Goal: Task Accomplishment & Management: Complete application form

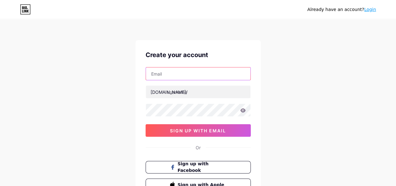
type input "[EMAIL_ADDRESS][DOMAIN_NAME]"
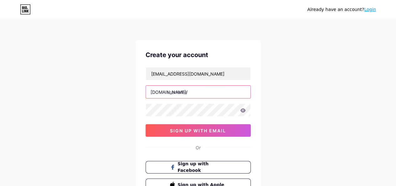
type input "cannalin"
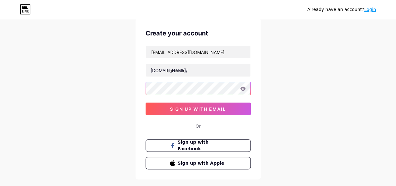
scroll to position [31, 0]
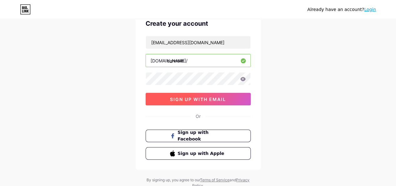
click at [211, 99] on span "sign up with email" at bounding box center [198, 99] width 56 height 5
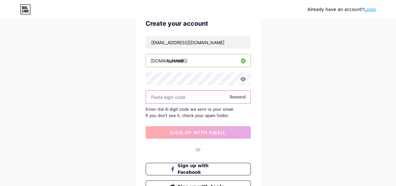
paste input "425746"
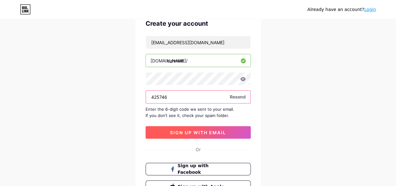
type input "425746"
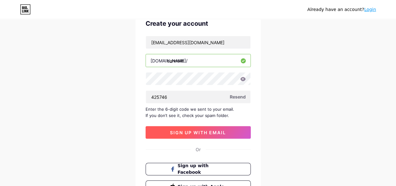
click at [220, 133] on span "sign up with email" at bounding box center [198, 132] width 56 height 5
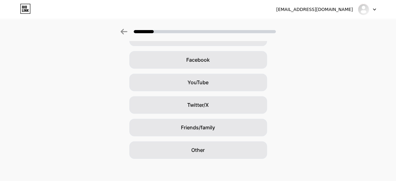
scroll to position [89, 0]
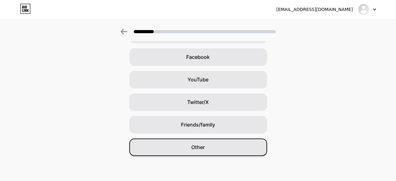
click at [215, 148] on div "Other" at bounding box center [198, 147] width 138 height 18
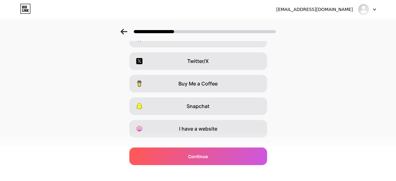
scroll to position [120, 0]
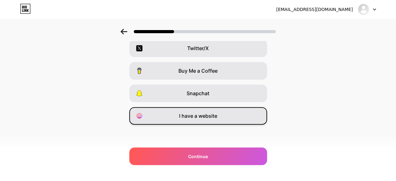
click at [193, 112] on span "I have a website" at bounding box center [198, 116] width 38 height 8
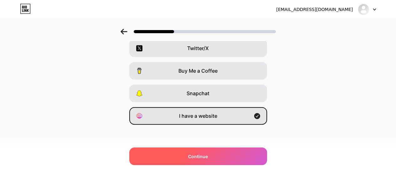
click at [221, 155] on div "Continue" at bounding box center [198, 157] width 138 height 18
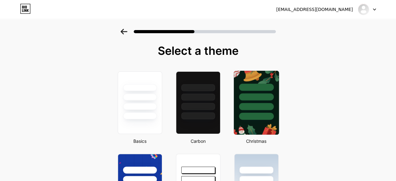
click at [267, 120] on img at bounding box center [256, 103] width 45 height 64
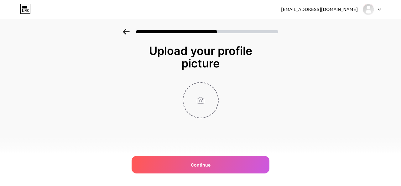
click at [199, 101] on input "file" at bounding box center [200, 100] width 35 height 35
type input "C:\fakepath\400.jpg"
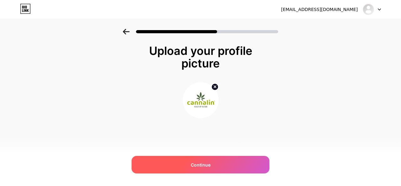
click at [211, 168] on div "Continue" at bounding box center [201, 165] width 138 height 18
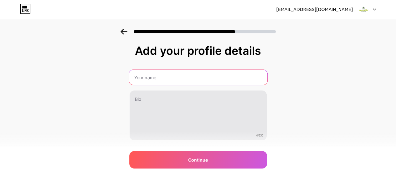
drag, startPoint x: 156, startPoint y: 75, endPoint x: 170, endPoint y: 95, distance: 24.6
click at [156, 75] on input "text" at bounding box center [198, 77] width 138 height 15
paste input "Cannalin"
type input "Cannalin"
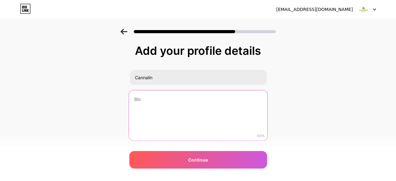
click at [184, 116] on textarea at bounding box center [198, 115] width 138 height 51
paste textarea "Cannalin bietet hochwertige, laborgeprüfte CBD- und Hanfprodukte – von CBD-[PER…"
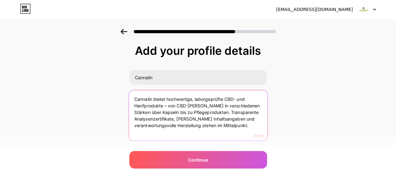
type textarea "Cannalin bietet hochwertige, laborgeprüfte CBD- und Hanfprodukte – von CBD-[PER…"
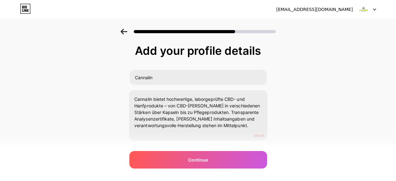
click at [253, 170] on div "Add your profile details Cannalin Cannalin bietet hochwertige, laborgeprüfte CB…" at bounding box center [198, 108] width 138 height 128
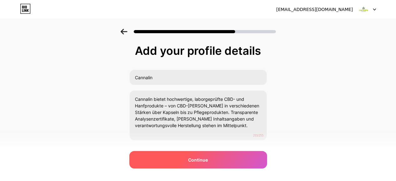
click at [250, 163] on div "Continue" at bounding box center [198, 160] width 138 height 18
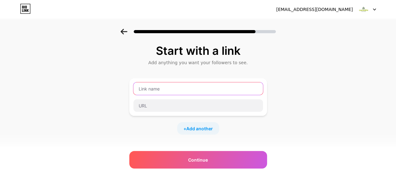
click at [149, 87] on input "text" at bounding box center [198, 88] width 130 height 13
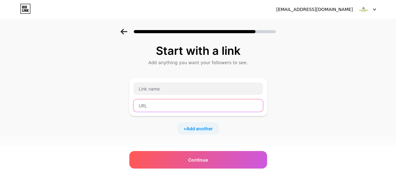
click at [163, 106] on input "text" at bounding box center [198, 105] width 130 height 13
paste input "[URL][DOMAIN_NAME]"
type input "[URL][DOMAIN_NAME]"
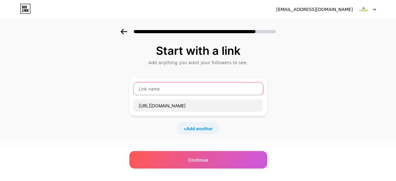
click at [155, 91] on input "text" at bounding box center [198, 88] width 130 height 13
paste input "Cannalin"
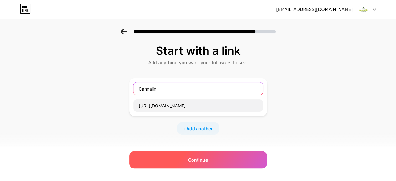
type input "Cannalin"
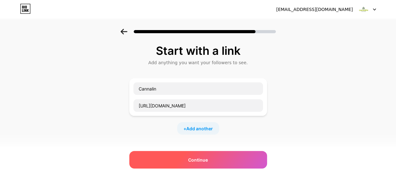
click at [226, 159] on div "Continue" at bounding box center [198, 160] width 138 height 18
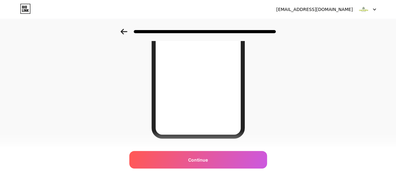
scroll to position [125, 0]
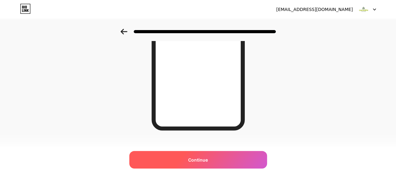
click at [224, 156] on div "Continue" at bounding box center [198, 160] width 138 height 18
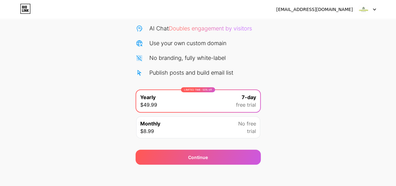
scroll to position [66, 0]
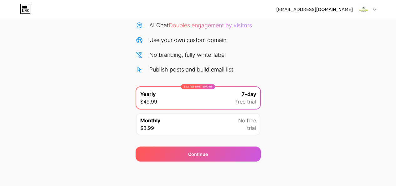
click at [246, 105] on span "free trial" at bounding box center [246, 102] width 20 height 8
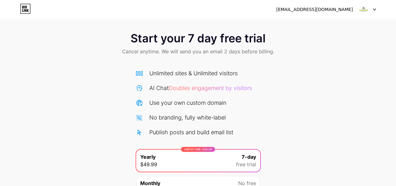
click at [215, 90] on span "Doubles engagement by visitors" at bounding box center [210, 88] width 83 height 7
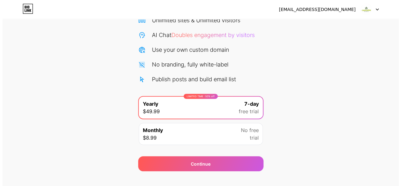
scroll to position [66, 0]
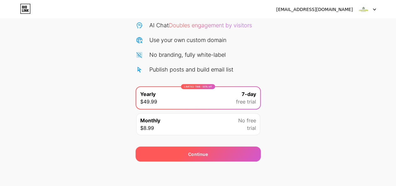
click at [197, 148] on div "Continue" at bounding box center [198, 153] width 125 height 15
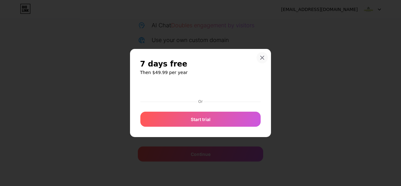
click at [266, 58] on div "7 days free Then $49.99 per year Or Start trial" at bounding box center [200, 93] width 141 height 88
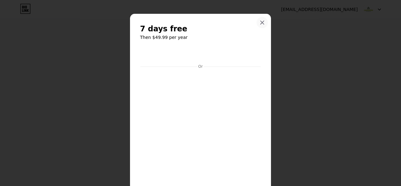
click at [260, 24] on icon at bounding box center [262, 22] width 5 height 5
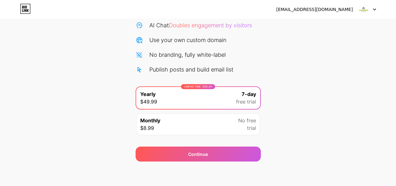
click at [251, 118] on span "No free" at bounding box center [247, 121] width 18 height 8
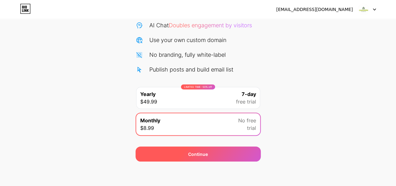
click at [238, 150] on div "Continue" at bounding box center [198, 153] width 125 height 15
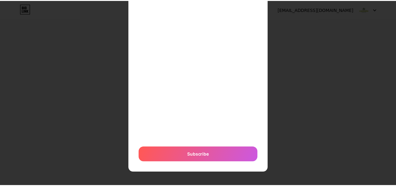
scroll to position [0, 0]
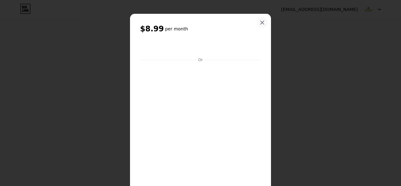
click at [261, 22] on icon at bounding box center [262, 22] width 3 height 3
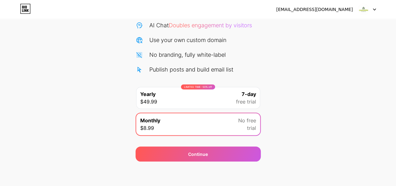
click at [253, 121] on span "No free" at bounding box center [247, 121] width 18 height 8
